Goal: Task Accomplishment & Management: Manage account settings

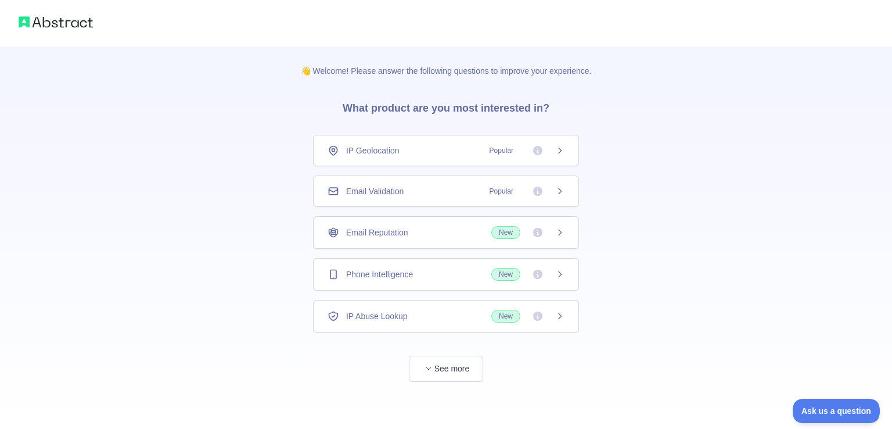
click at [439, 192] on div "Email Validation Popular" at bounding box center [446, 191] width 237 height 12
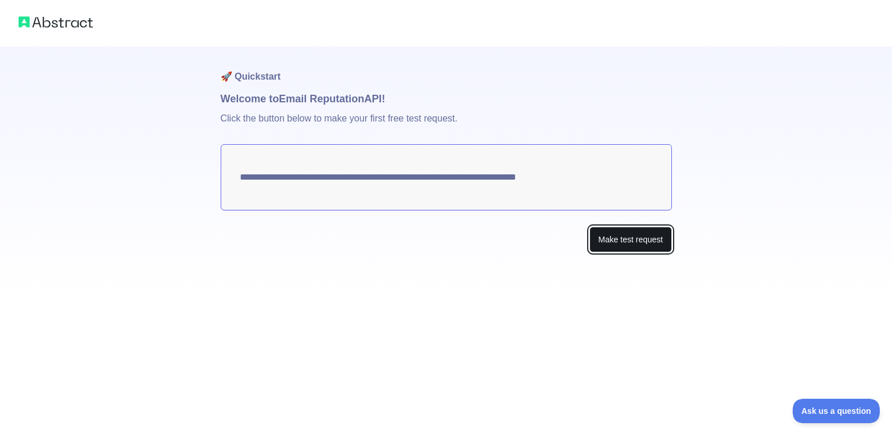
click at [611, 241] on button "Make test request" at bounding box center [631, 240] width 82 height 26
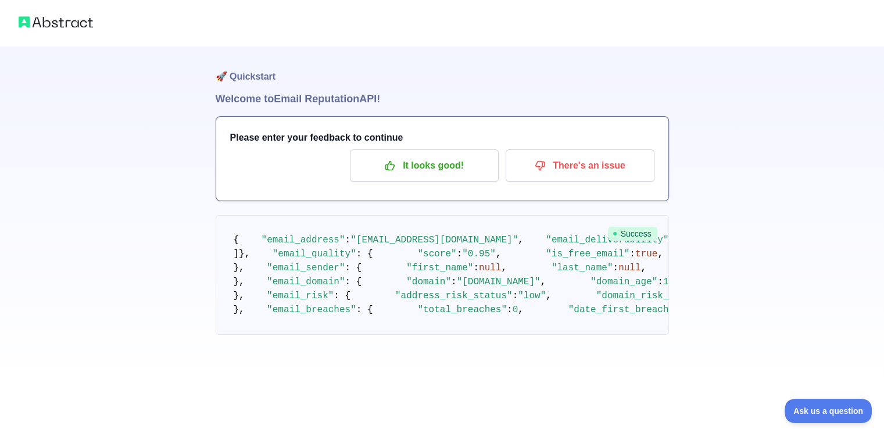
click at [38, 21] on img at bounding box center [56, 22] width 74 height 16
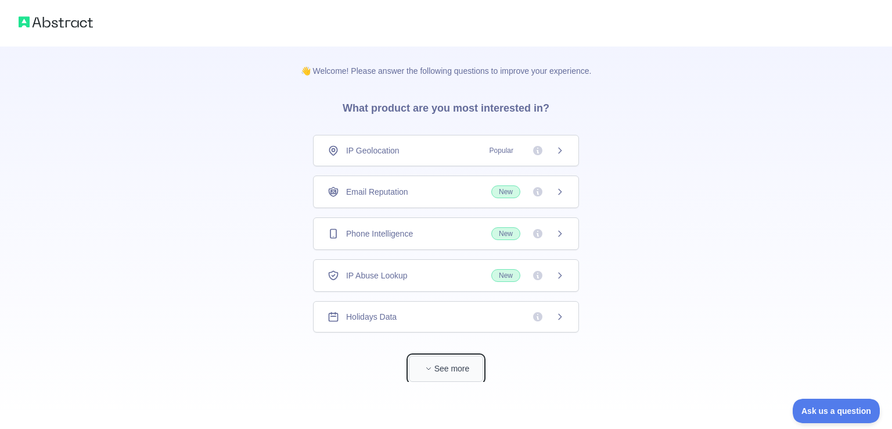
click at [458, 372] on button "See more" at bounding box center [446, 369] width 74 height 26
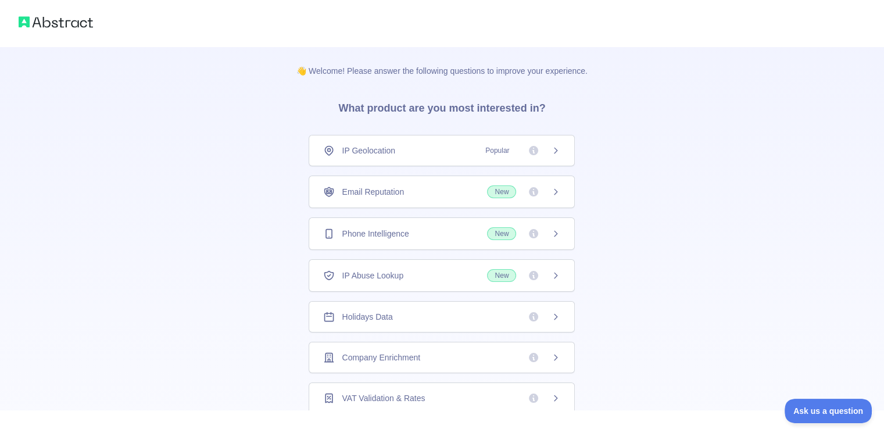
click at [47, 24] on img at bounding box center [56, 22] width 74 height 16
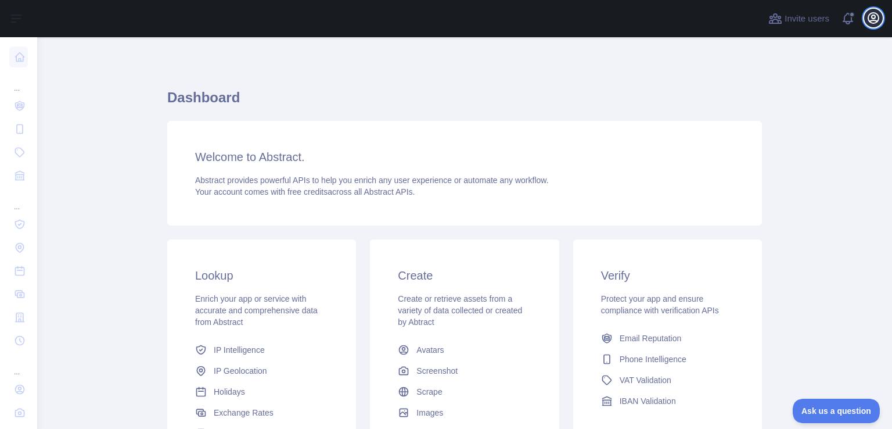
click at [875, 26] on button "Open user menu" at bounding box center [873, 18] width 19 height 19
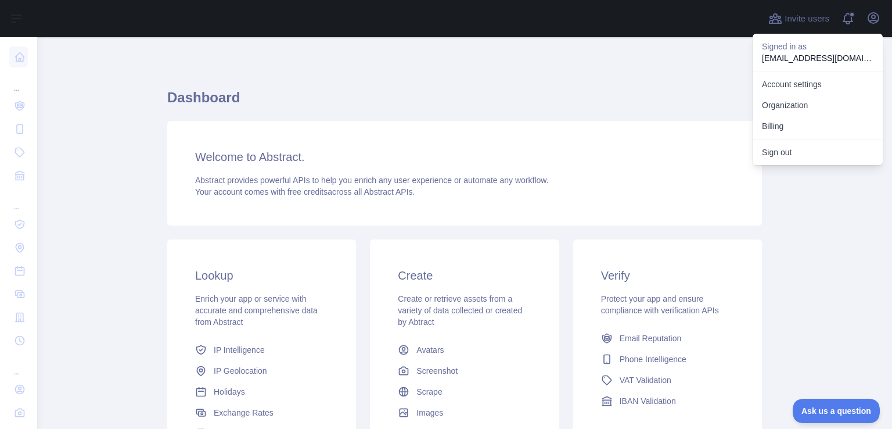
click at [643, 126] on div "Welcome to Abstract. Abstract provides powerful APIs to help you enrich any use…" at bounding box center [464, 173] width 595 height 105
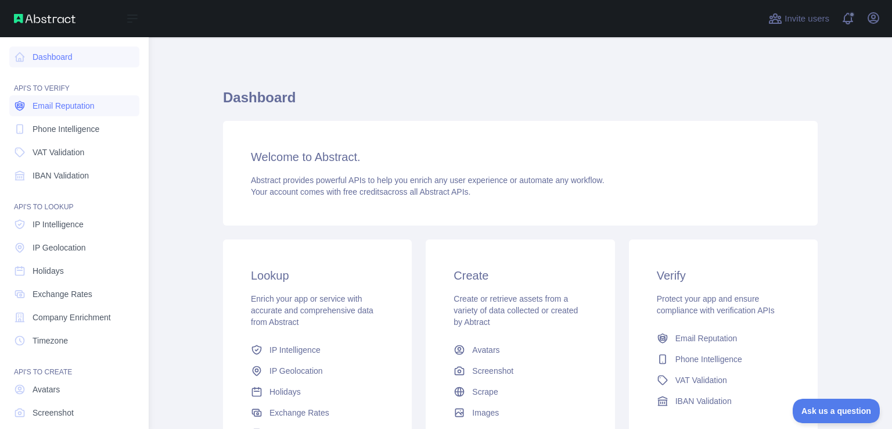
click at [67, 112] on link "Email Reputation" at bounding box center [74, 105] width 130 height 21
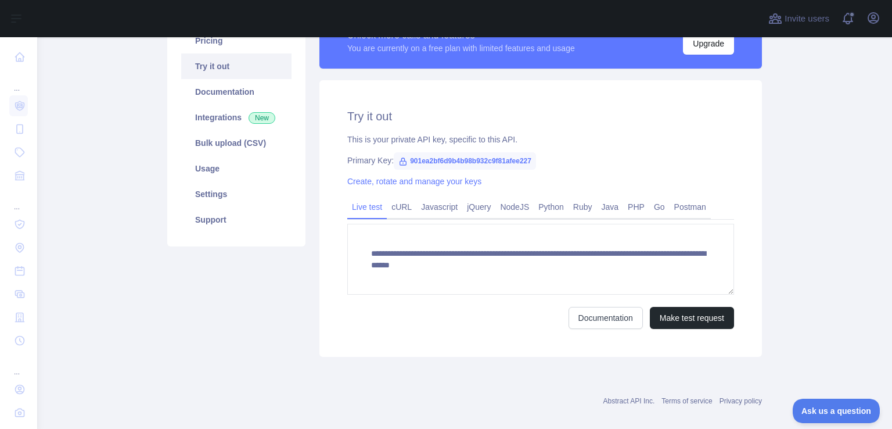
scroll to position [109, 0]
drag, startPoint x: 534, startPoint y: 159, endPoint x: 401, endPoint y: 163, distance: 133.7
click at [401, 163] on div "Primary Key: 901ea2bf6d9b4b98b932c9f81afee227" at bounding box center [540, 161] width 387 height 12
copy span "901ea2bf6d9b4b98b932c9f81afee227"
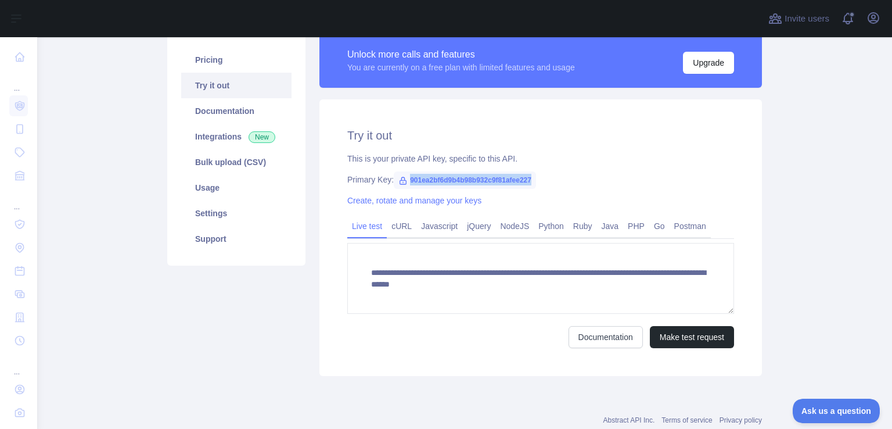
scroll to position [89, 0]
click at [399, 182] on icon at bounding box center [403, 181] width 9 height 9
drag, startPoint x: 529, startPoint y: 180, endPoint x: 409, endPoint y: 175, distance: 120.4
click at [409, 175] on span "901ea2bf6d9b4b98b932c9f81afee227" at bounding box center [465, 180] width 142 height 17
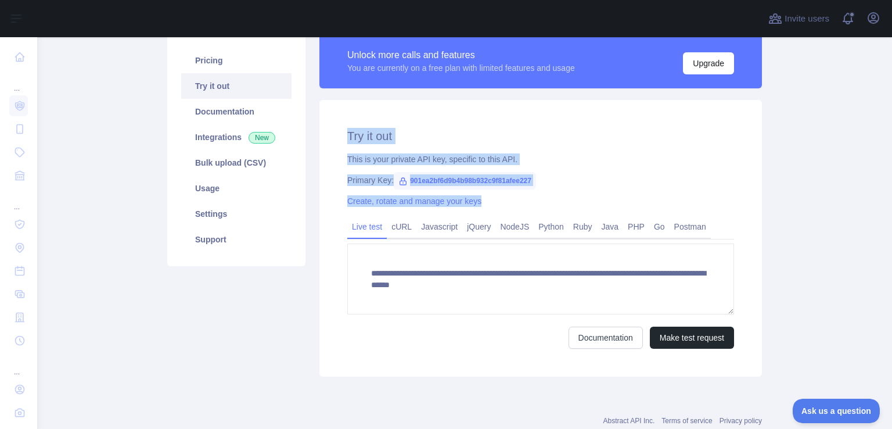
drag, startPoint x: 342, startPoint y: 139, endPoint x: 591, endPoint y: 191, distance: 255.2
click at [591, 191] on div "**********" at bounding box center [541, 238] width 443 height 277
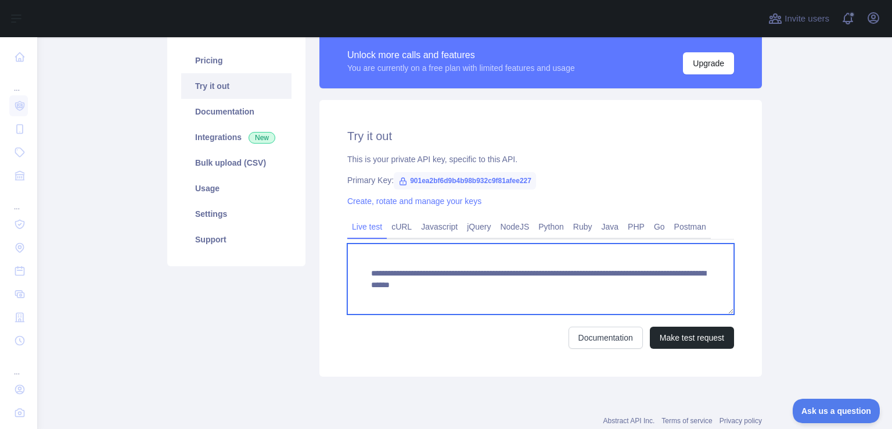
drag, startPoint x: 701, startPoint y: 289, endPoint x: 344, endPoint y: 263, distance: 358.2
click at [347, 263] on textarea "**********" at bounding box center [540, 278] width 387 height 71
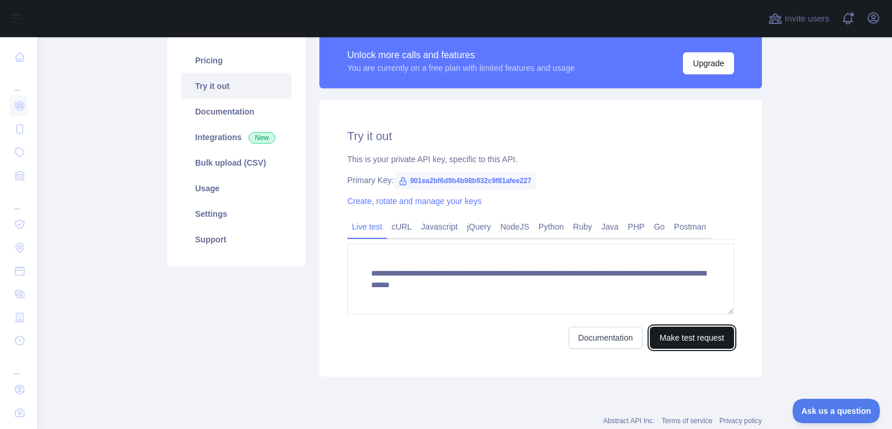
click at [675, 328] on button "Make test request" at bounding box center [692, 337] width 84 height 22
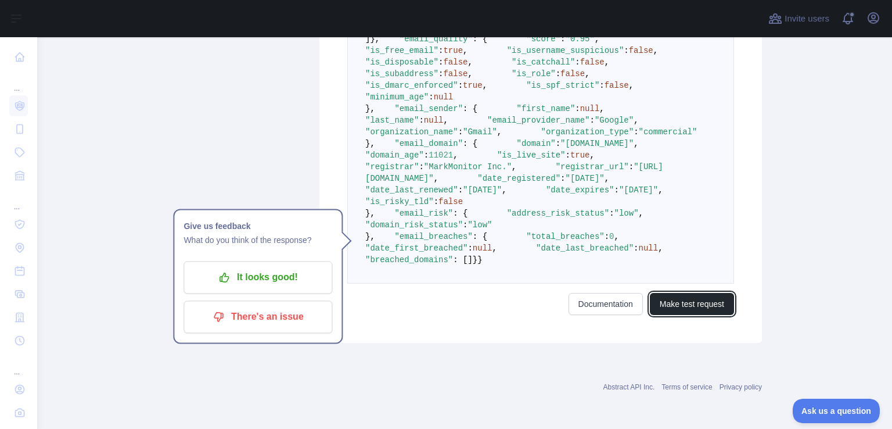
scroll to position [636, 0]
click at [876, 17] on icon "button" at bounding box center [874, 18] width 14 height 14
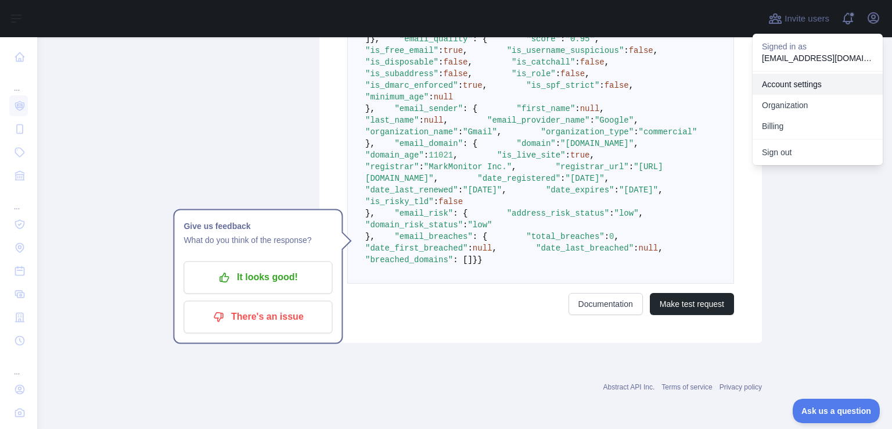
click at [802, 88] on link "Account settings" at bounding box center [818, 84] width 130 height 21
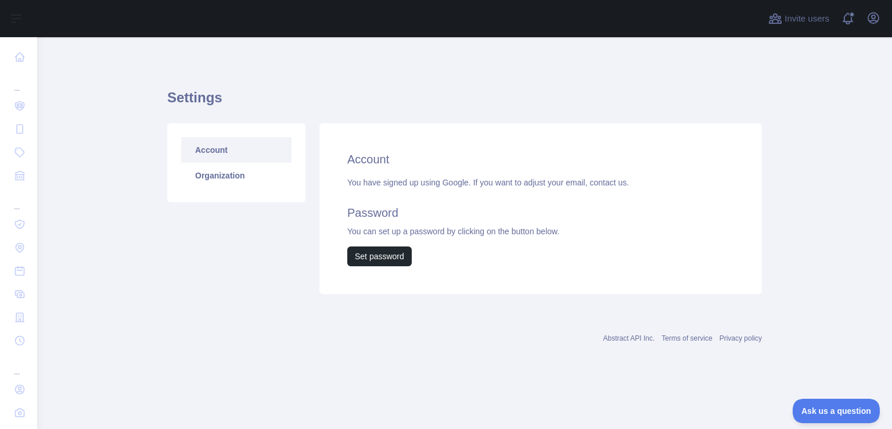
click at [256, 156] on link "Account" at bounding box center [236, 150] width 110 height 26
click at [874, 13] on icon "button" at bounding box center [873, 18] width 10 height 10
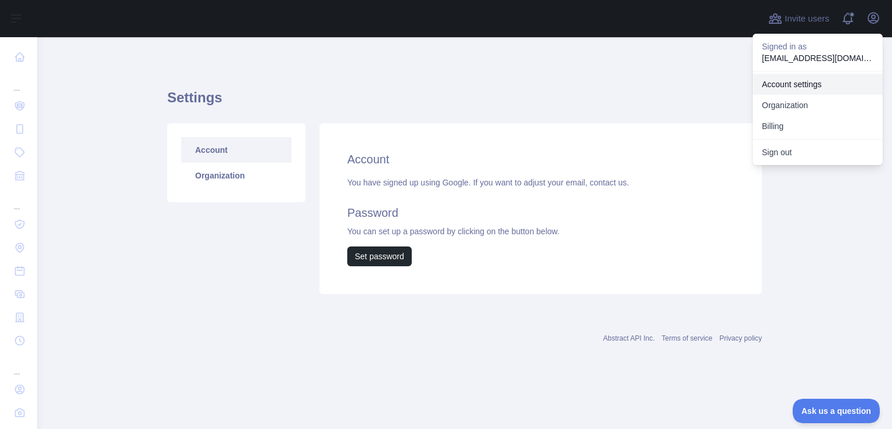
click at [794, 81] on link "Account settings" at bounding box center [818, 84] width 130 height 21
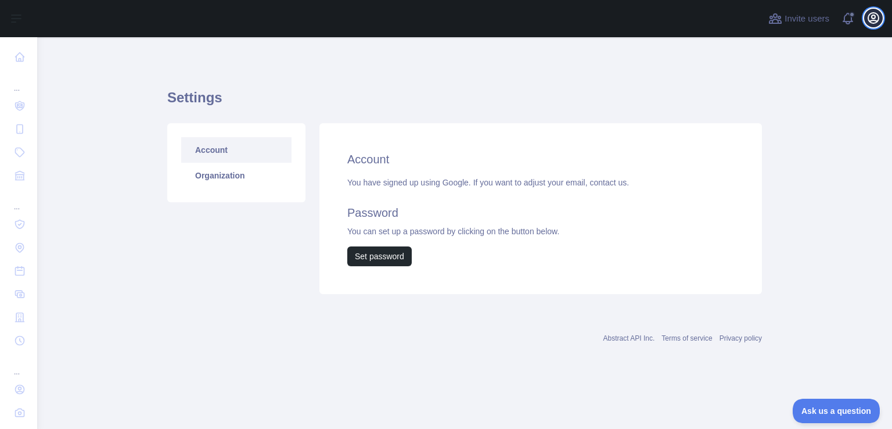
click at [868, 21] on icon "button" at bounding box center [874, 18] width 14 height 14
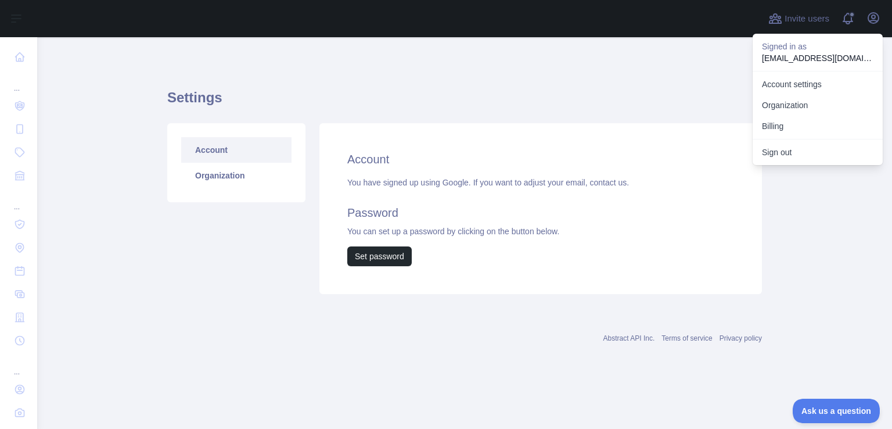
click at [795, 59] on p "[EMAIL_ADDRESS][DOMAIN_NAME]" at bounding box center [818, 58] width 112 height 12
click at [469, 191] on div "You have signed up using Google. If you want to adjust your email, contact us. …" at bounding box center [540, 221] width 387 height 89
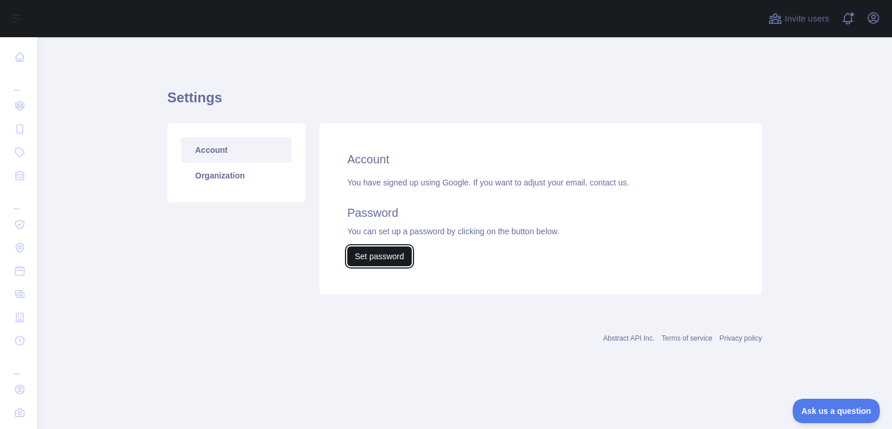
click at [379, 262] on button "Set password" at bounding box center [379, 256] width 64 height 20
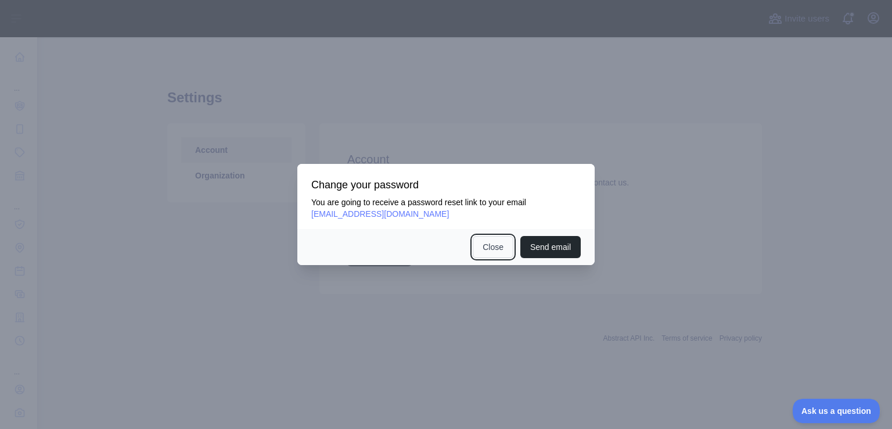
click at [497, 243] on button "Close" at bounding box center [493, 247] width 41 height 22
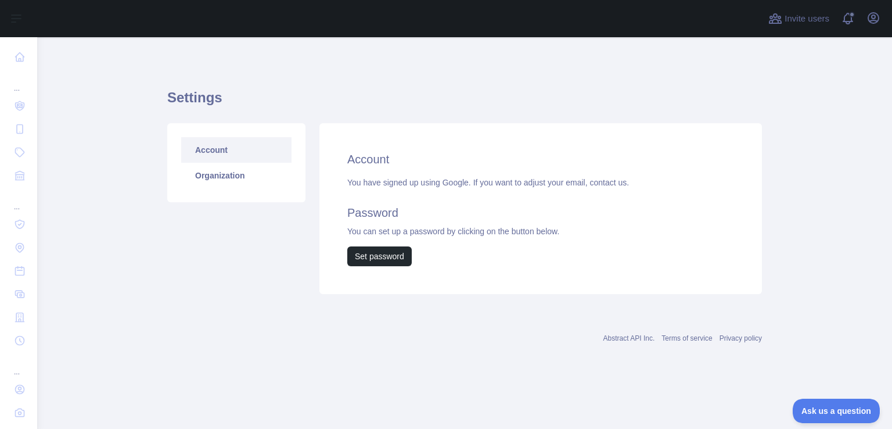
click at [217, 149] on link "Account" at bounding box center [236, 150] width 110 height 26
click at [219, 171] on link "Organization" at bounding box center [236, 176] width 110 height 26
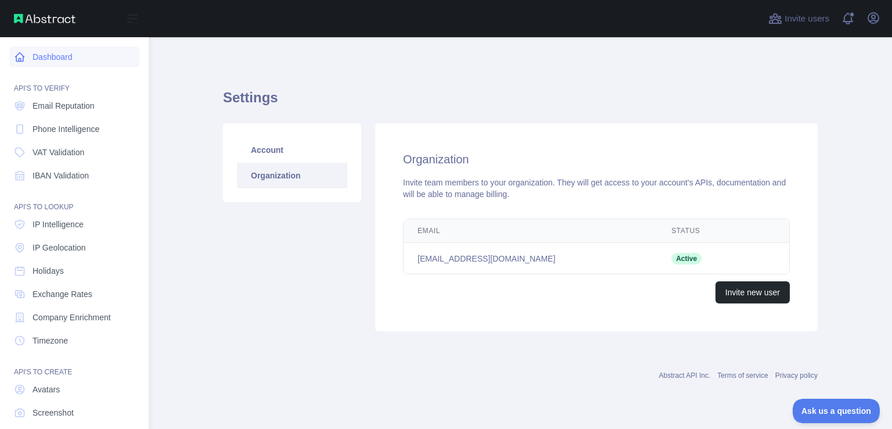
click at [16, 58] on icon at bounding box center [20, 57] width 9 height 9
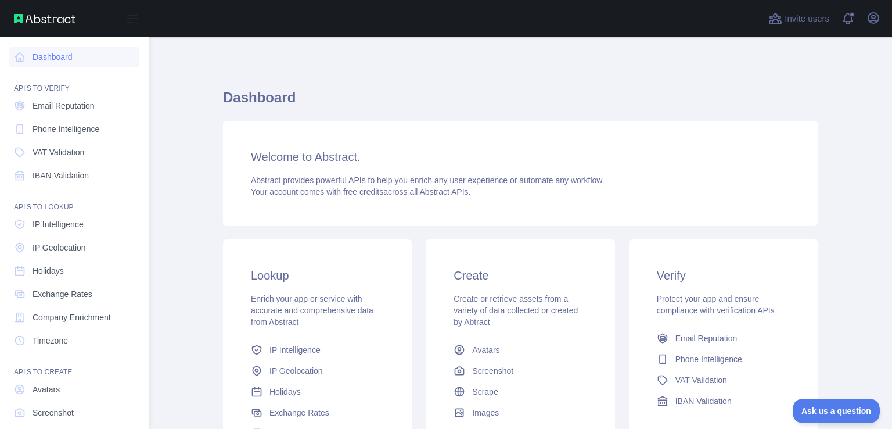
click at [61, 17] on img at bounding box center [45, 18] width 62 height 9
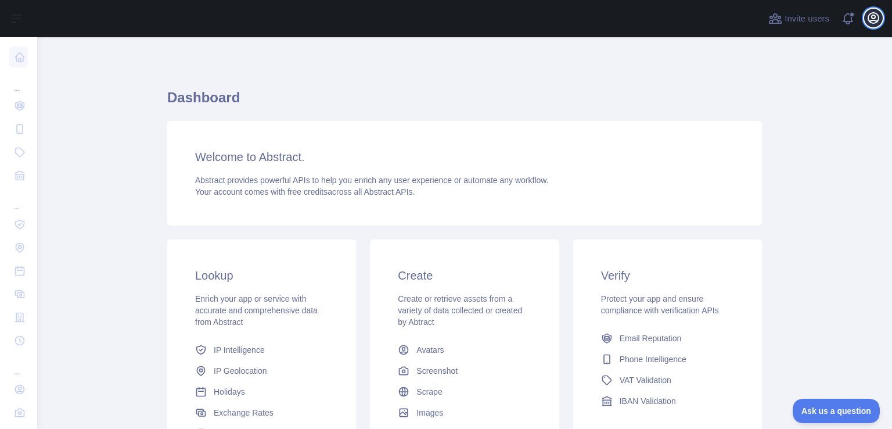
click at [877, 17] on icon "button" at bounding box center [874, 18] width 14 height 14
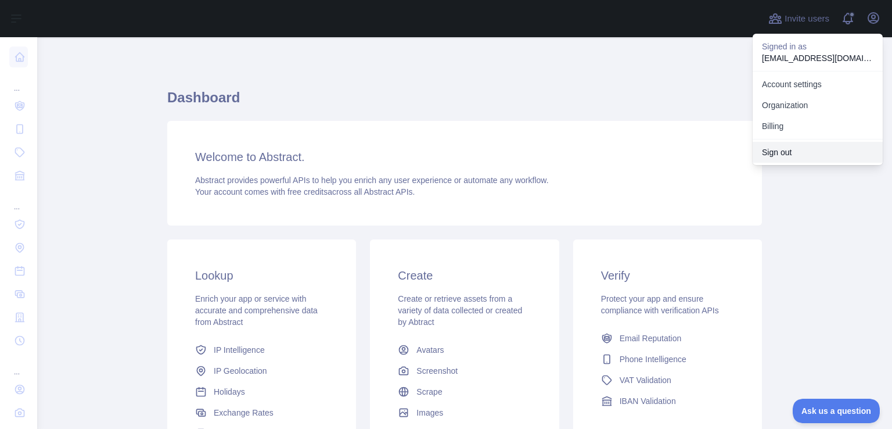
click at [780, 155] on button "Sign out" at bounding box center [818, 152] width 130 height 21
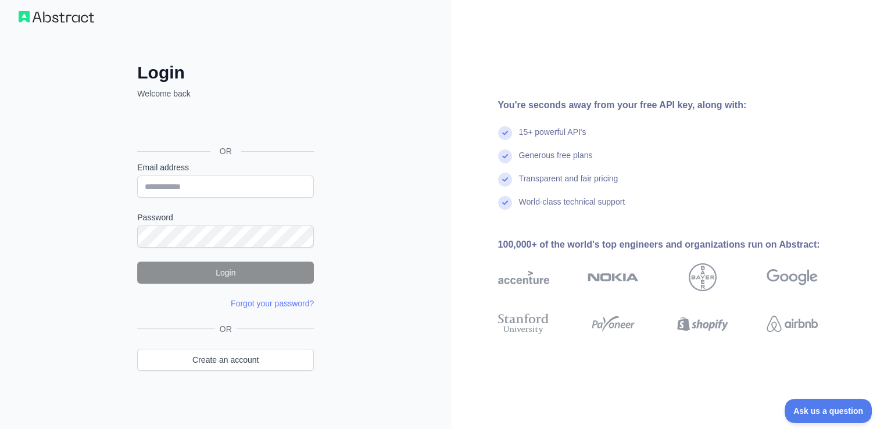
scroll to position [13, 0]
drag, startPoint x: 296, startPoint y: 134, endPoint x: 357, endPoint y: 89, distance: 75.2
click at [357, 89] on div "Login Welcome back OR Email address Password Login Forgot your password? Please…" at bounding box center [225, 209] width 451 height 444
